Goal: Transaction & Acquisition: Purchase product/service

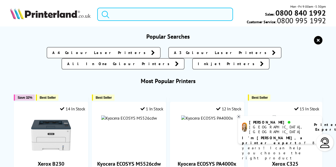
click at [131, 14] on input "search" at bounding box center [165, 14] width 136 height 13
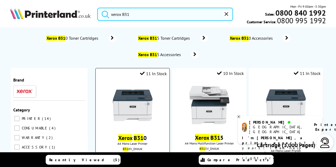
type input "xerox B31"
click at [142, 99] on img at bounding box center [133, 106] width 40 height 40
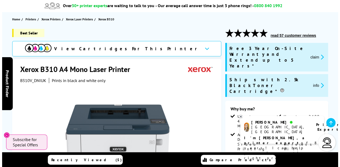
scroll to position [74, 0]
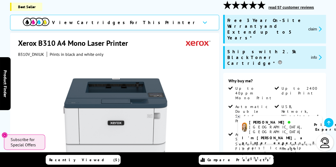
click at [319, 26] on icon "promo-description" at bounding box center [319, 29] width 5 height 6
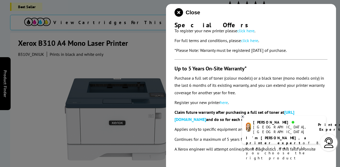
scroll to position [37, 0]
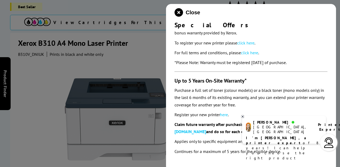
click at [252, 53] on link "click here" at bounding box center [249, 52] width 17 height 5
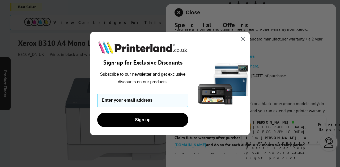
scroll to position [23, 0]
click at [242, 40] on circle "Close dialog" at bounding box center [242, 39] width 9 height 9
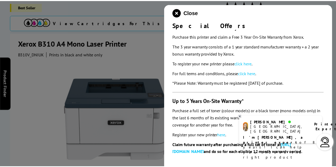
scroll to position [0, 0]
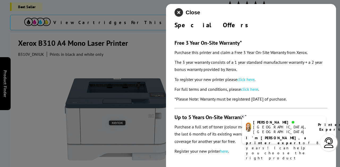
click at [179, 12] on icon "close modal" at bounding box center [178, 12] width 8 height 8
